Goal: Information Seeking & Learning: Understand process/instructions

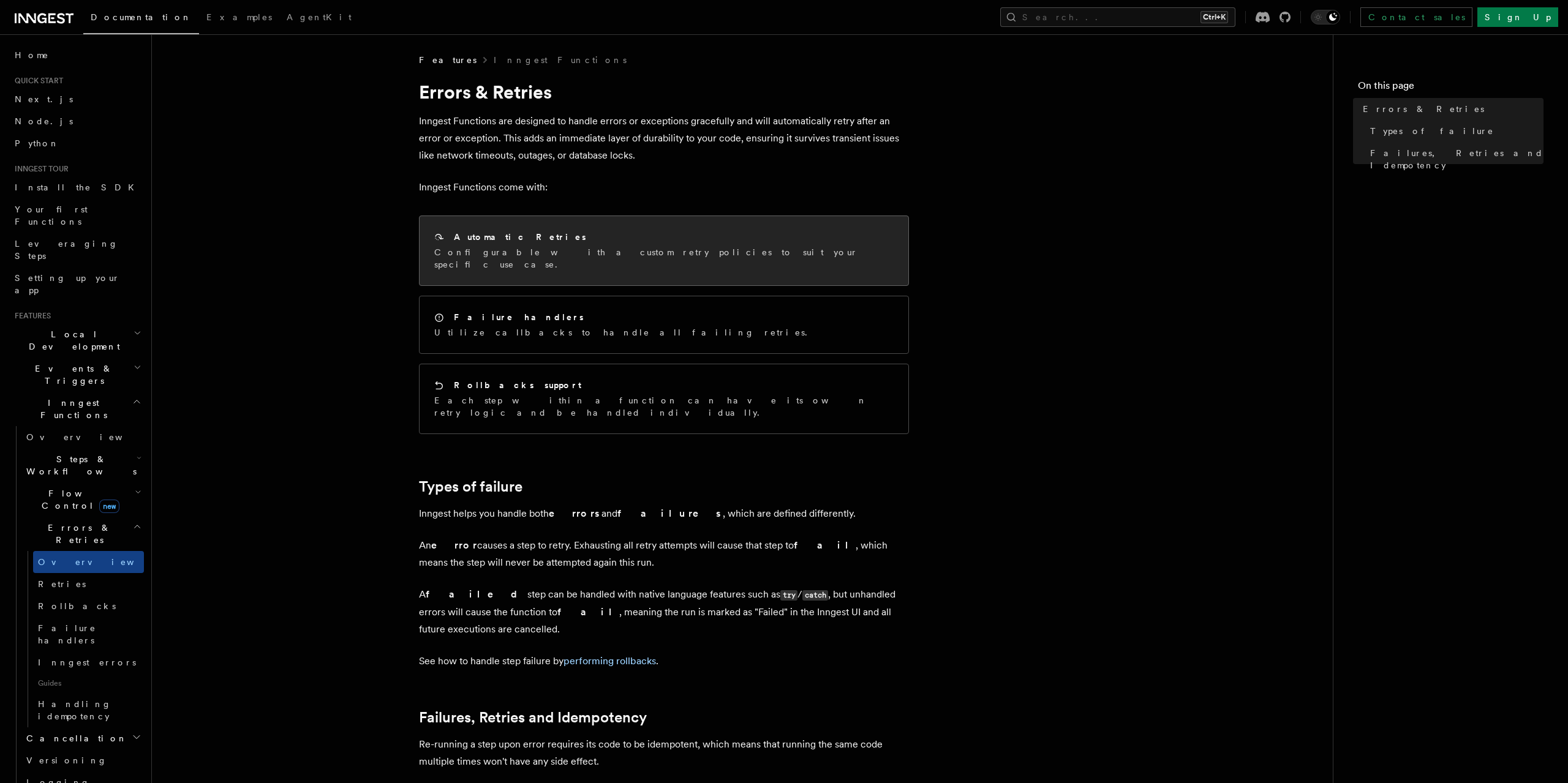
click at [549, 260] on div "Automatic Retries Configurable with a custom retry policies to suit your specif…" at bounding box center [663, 251] width 489 height 69
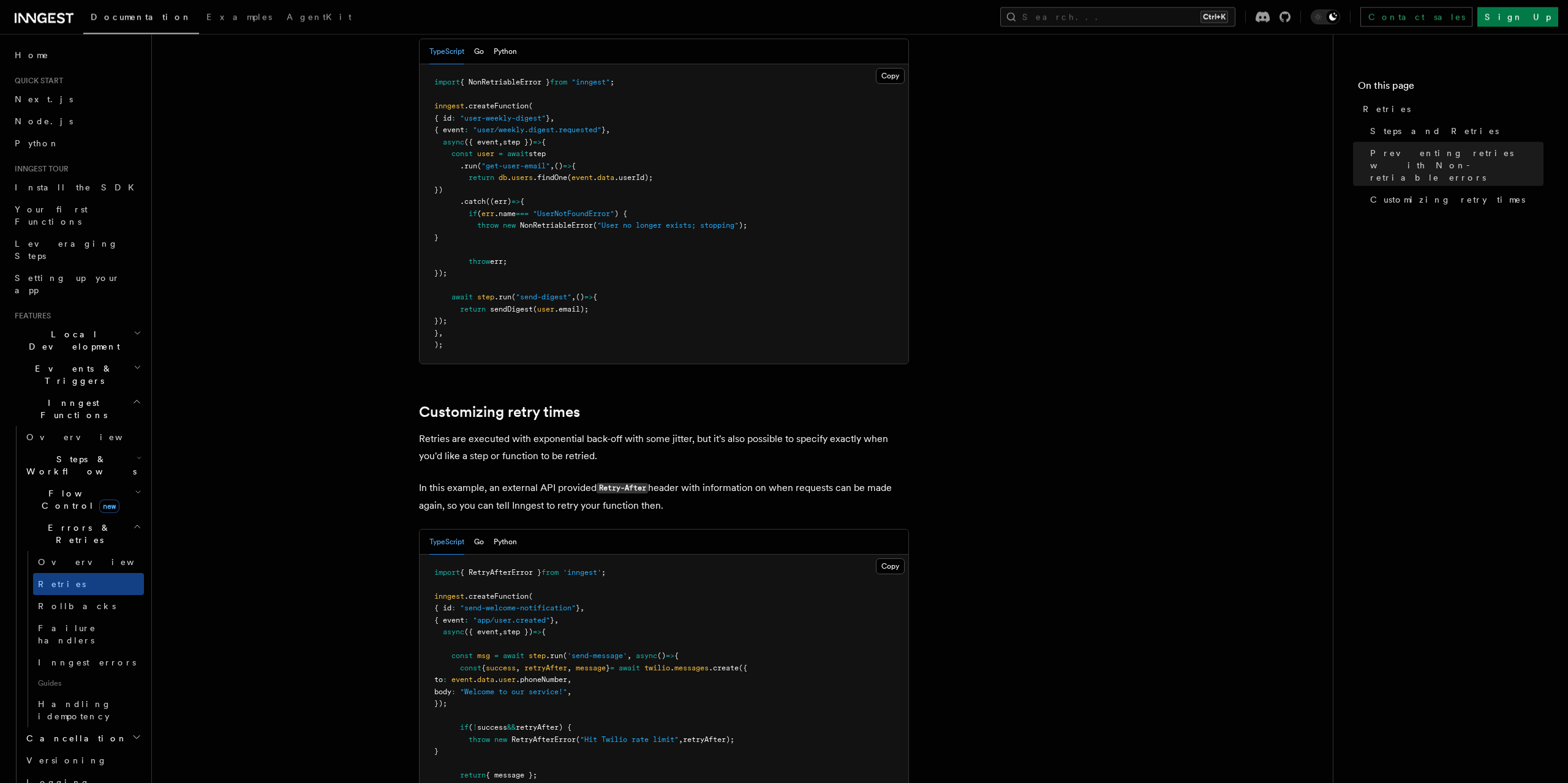
scroll to position [1104, 0]
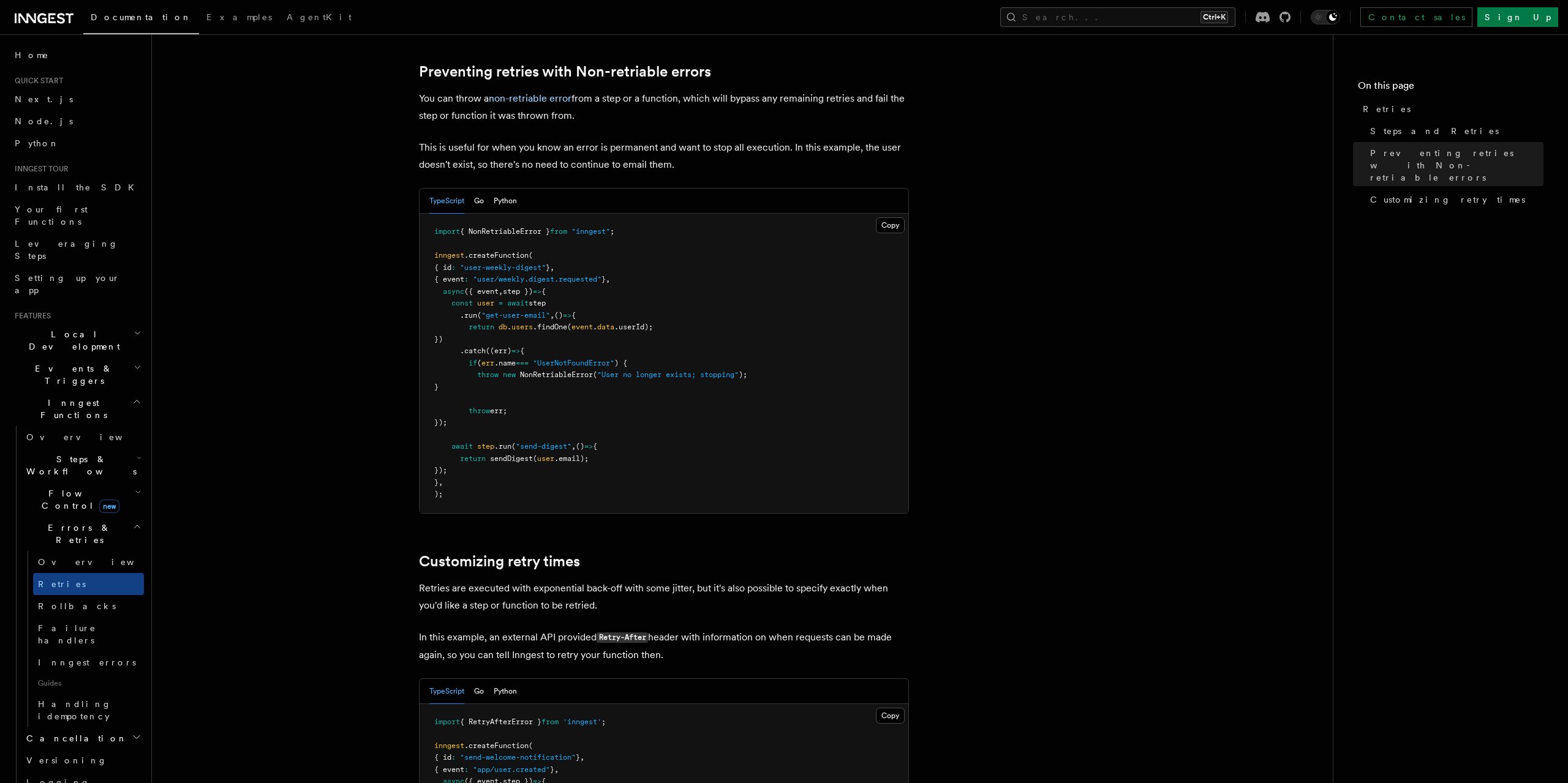
click at [514, 227] on span "{ NonRetriableError }" at bounding box center [505, 231] width 90 height 8
copy span "NonRetriableError"
click at [693, 347] on pre "import { NonRetriableError } from "inngest" ; inngest .createFunction ( { id : …" at bounding box center [663, 363] width 489 height 299
click at [514, 227] on span "{ NonRetriableError }" at bounding box center [505, 231] width 90 height 8
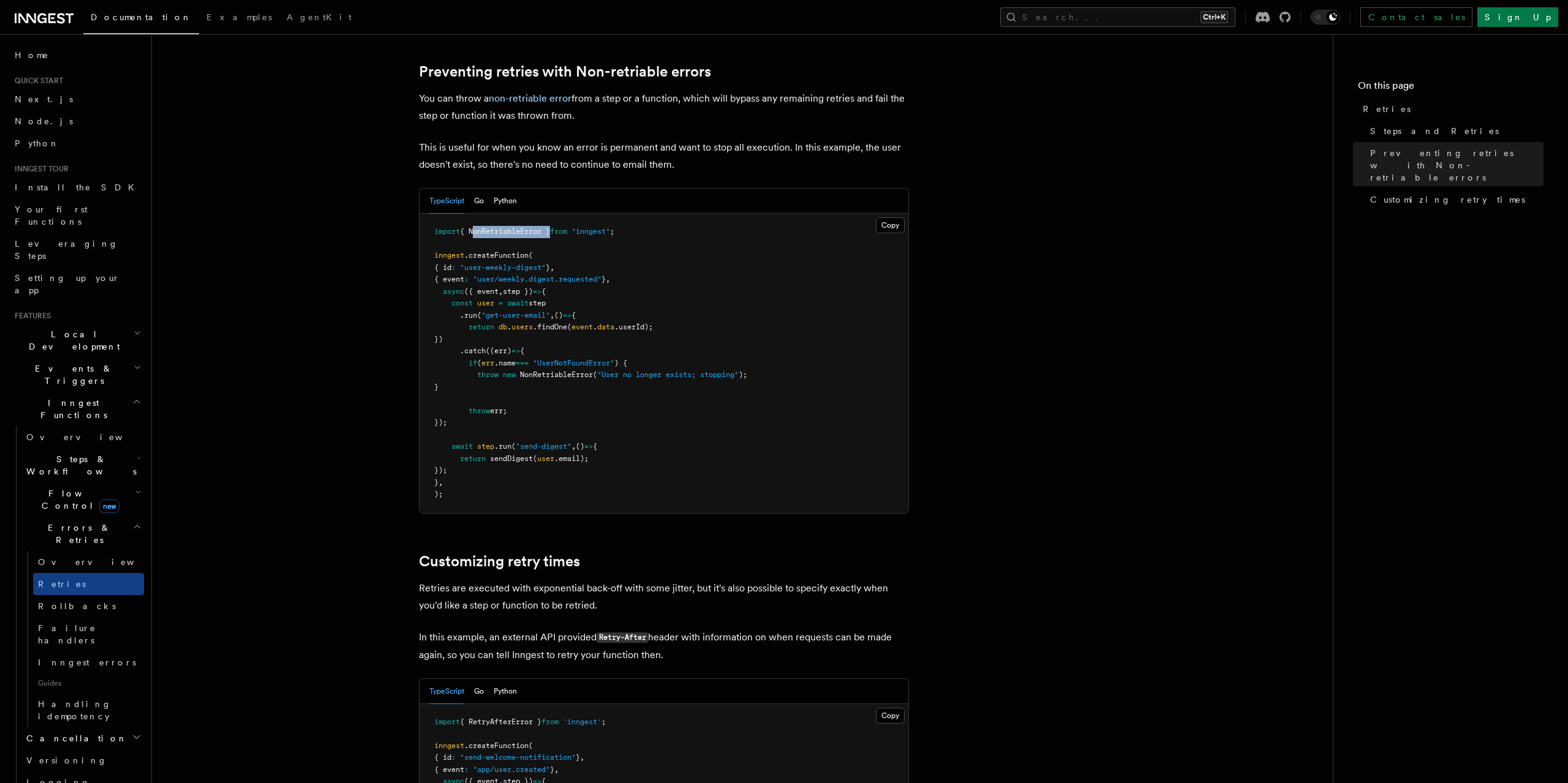
click at [514, 227] on span "{ NonRetriableError }" at bounding box center [505, 231] width 90 height 8
copy span "NonRetriableError"
